Goal: Task Accomplishment & Management: Use online tool/utility

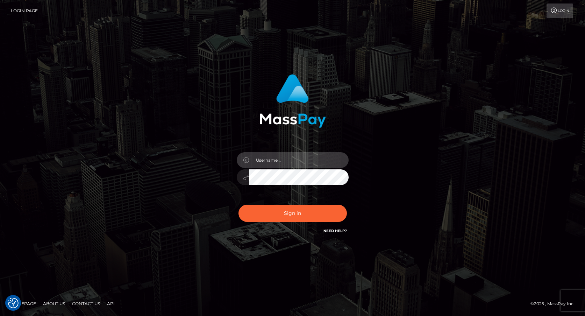
type input "[PERSON_NAME][EMAIL_ADDRESS][PERSON_NAME][DOMAIN_NAME]"
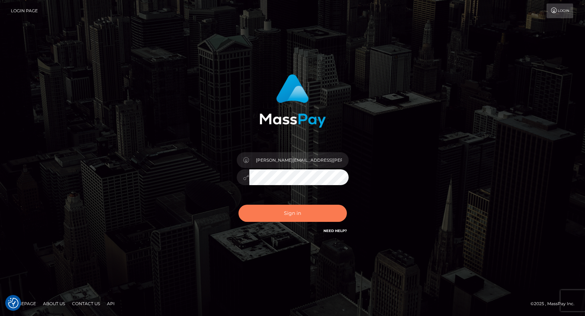
click at [299, 211] on button "Sign in" at bounding box center [293, 213] width 108 height 17
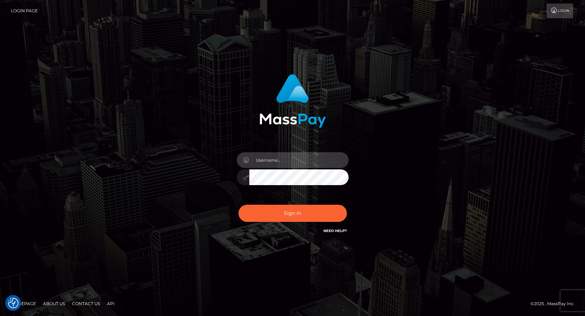
type input "[PERSON_NAME][EMAIL_ADDRESS][PERSON_NAME][DOMAIN_NAME]"
click at [297, 213] on button "Sign in" at bounding box center [293, 213] width 108 height 17
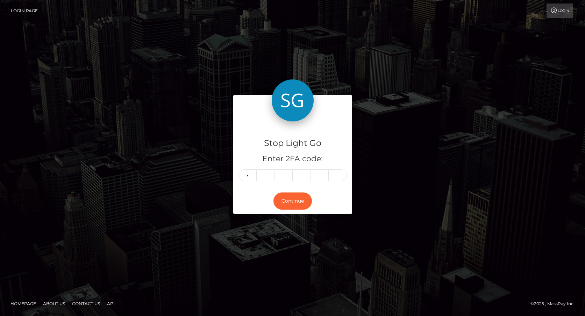
type input "7"
type input "9"
type input "4"
type input "1"
type input "8"
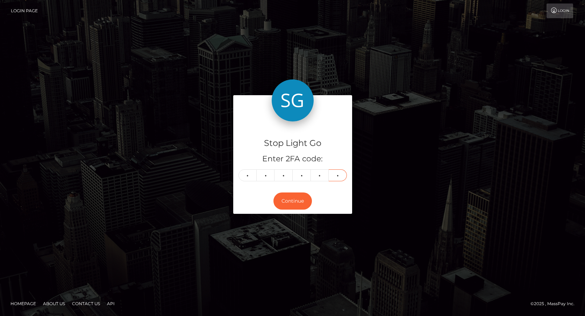
type input "9"
click at [293, 202] on button "Continue" at bounding box center [293, 200] width 38 height 17
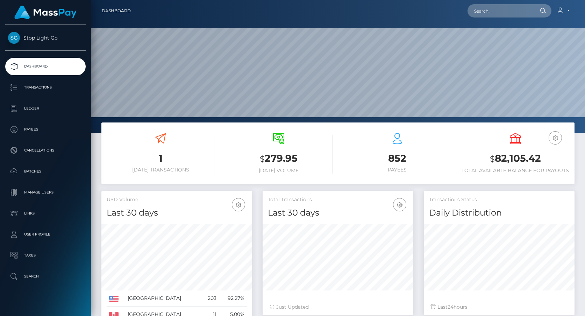
scroll to position [124, 151]
click at [40, 86] on p "Transactions" at bounding box center [45, 87] width 75 height 10
click at [491, 13] on input "text" at bounding box center [501, 10] width 66 height 13
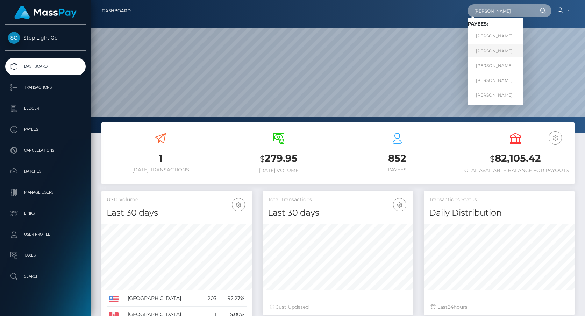
type input "frank"
click at [490, 51] on link "Frank Minyon" at bounding box center [496, 50] width 56 height 13
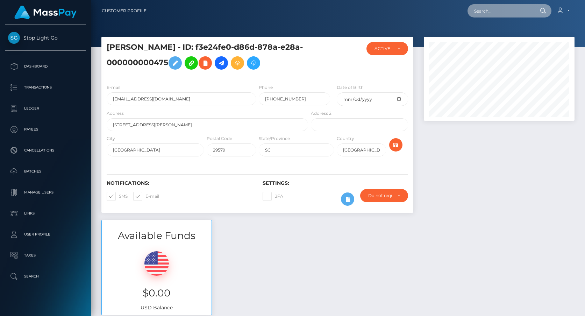
click at [488, 13] on input "text" at bounding box center [501, 10] width 66 height 13
type input "frank j"
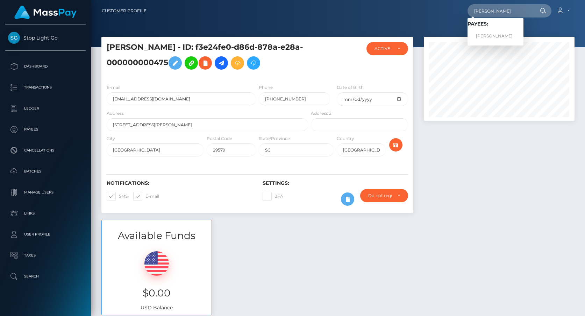
click at [485, 34] on link "Frank J Minyon" at bounding box center [496, 36] width 56 height 13
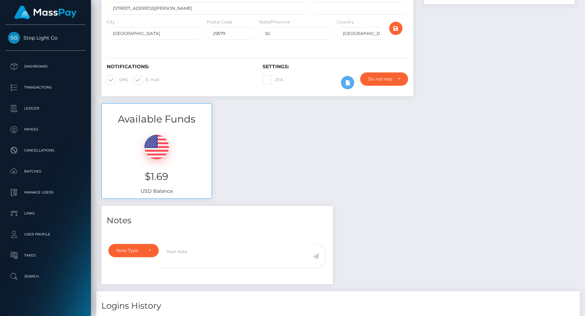
scroll to position [119, 0]
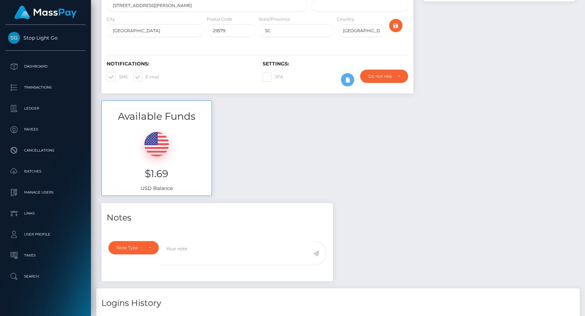
click at [153, 151] on img at bounding box center [157, 144] width 24 height 24
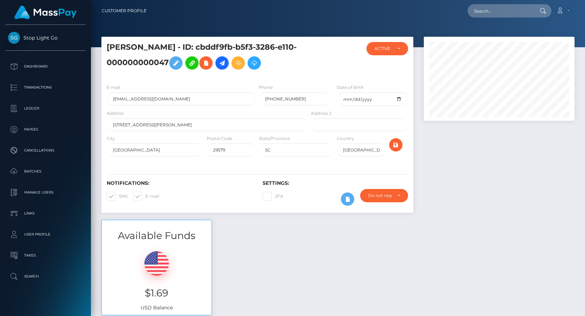
scroll to position [0, 0]
click at [225, 63] on icon at bounding box center [222, 63] width 8 height 9
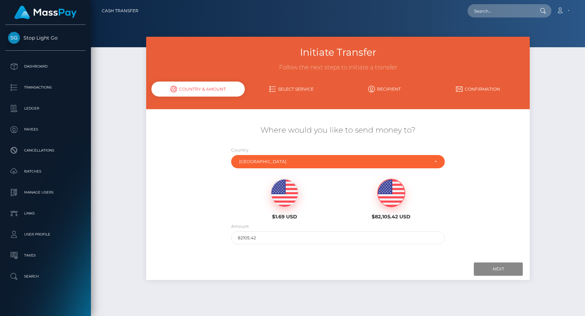
click at [392, 196] on img at bounding box center [391, 193] width 27 height 28
click at [284, 195] on img at bounding box center [284, 193] width 27 height 28
click at [291, 237] on input "1.69" at bounding box center [337, 237] width 213 height 13
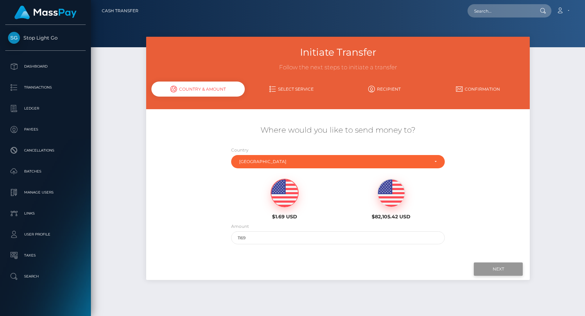
click at [495, 267] on input "Next" at bounding box center [498, 268] width 49 height 13
click at [501, 269] on input "Next" at bounding box center [498, 268] width 49 height 13
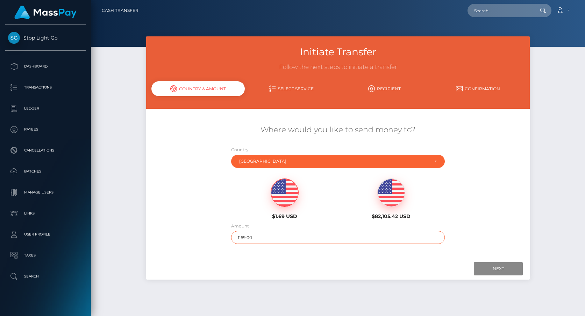
click at [237, 236] on input "1169.00" at bounding box center [337, 237] width 213 height 13
click at [491, 266] on input "Next" at bounding box center [498, 268] width 49 height 13
click at [392, 195] on img at bounding box center [391, 193] width 27 height 28
click at [264, 236] on input "82105.42" at bounding box center [337, 237] width 213 height 13
click at [265, 236] on input "82105.42" at bounding box center [337, 237] width 213 height 13
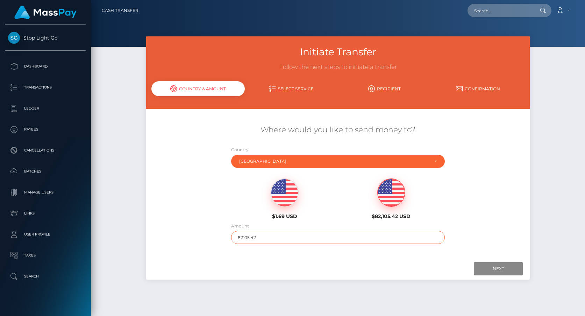
click at [265, 235] on input "82105.42" at bounding box center [337, 237] width 213 height 13
click at [264, 234] on input "82105.42" at bounding box center [337, 237] width 213 height 13
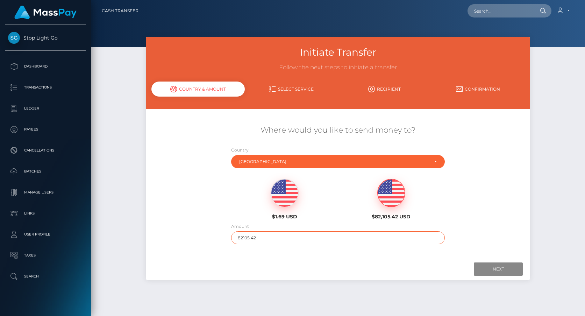
click at [264, 234] on input "82105.42" at bounding box center [337, 237] width 213 height 13
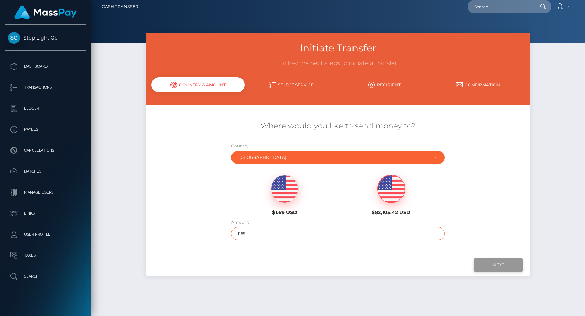
type input "1169"
click at [492, 266] on input "Next" at bounding box center [498, 264] width 49 height 13
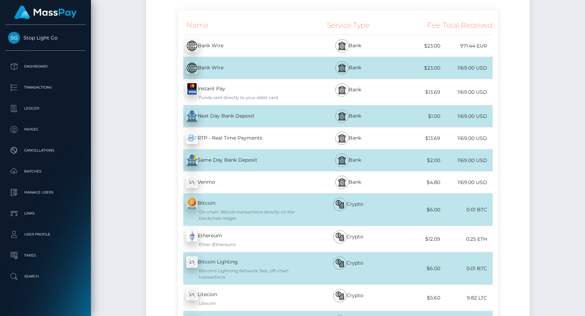
scroll to position [117, 0]
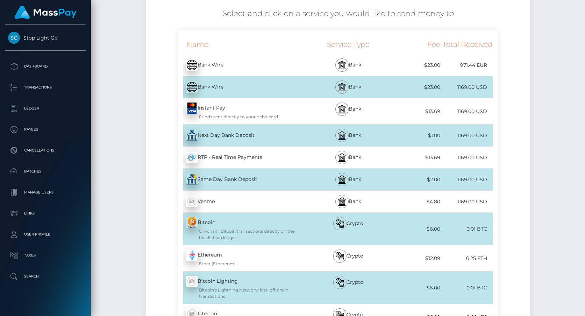
click at [246, 134] on div "Next Day Bank Deposit - USD" at bounding box center [243, 136] width 131 height 20
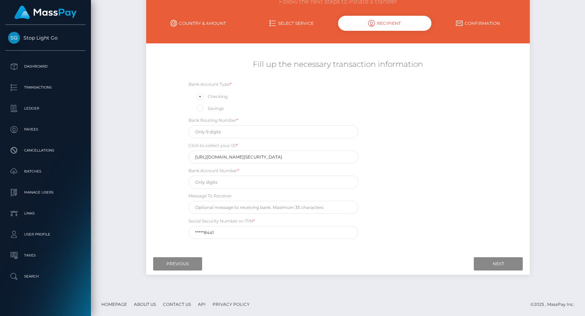
scroll to position [65, 0]
click at [175, 258] on input "Previous" at bounding box center [177, 264] width 49 height 13
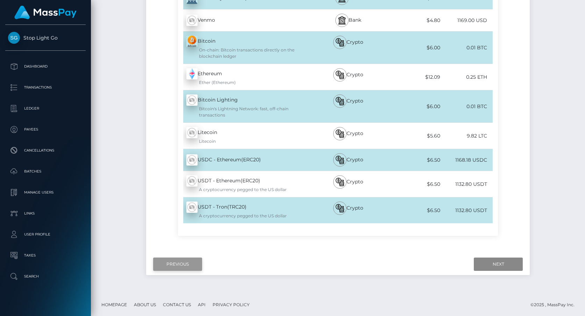
click at [179, 260] on input "Previous" at bounding box center [177, 264] width 49 height 13
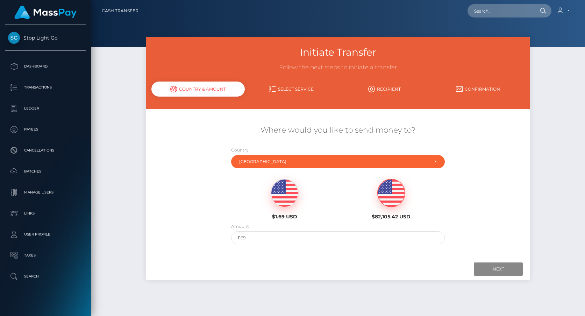
scroll to position [0, 0]
click at [111, 184] on div "Initiate Transfer Follow the next steps to initiate a transfer Country & Amount…" at bounding box center [338, 173] width 494 height 273
click at [114, 183] on div "Initiate Transfer Follow the next steps to initiate a transfer Country & Amount…" at bounding box center [338, 173] width 494 height 273
click at [43, 69] on p "Dashboard" at bounding box center [45, 66] width 75 height 10
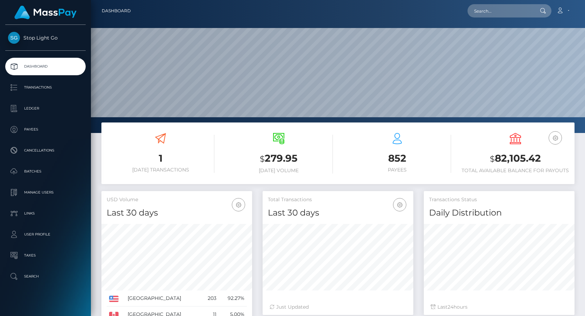
scroll to position [124, 151]
click at [35, 86] on p "Transactions" at bounding box center [45, 87] width 75 height 10
